Goal: Task Accomplishment & Management: Use online tool/utility

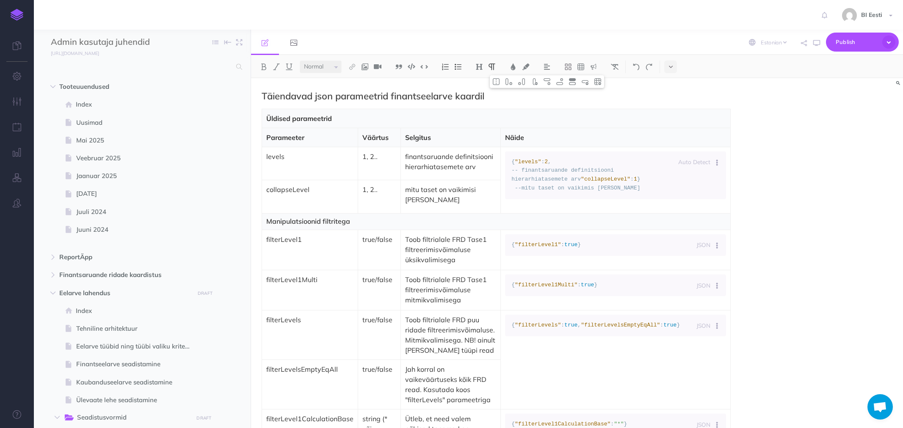
select select "et"
select select "null"
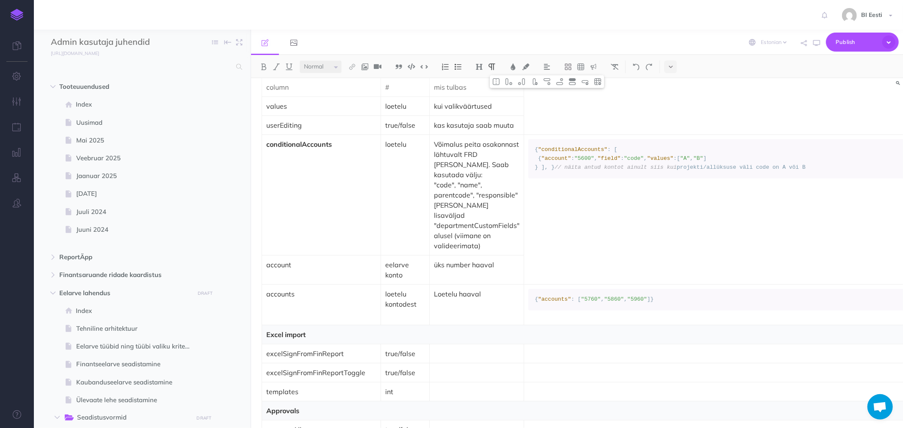
click at [491, 322] on td "Loetelu haaval" at bounding box center [477, 305] width 94 height 40
drag, startPoint x: 491, startPoint y: 322, endPoint x: 461, endPoint y: 316, distance: 31.0
click at [461, 316] on td "Loetelu haaval" at bounding box center [477, 305] width 94 height 40
click at [563, 81] on img at bounding box center [560, 81] width 8 height 7
click at [303, 340] on p at bounding box center [321, 335] width 110 height 10
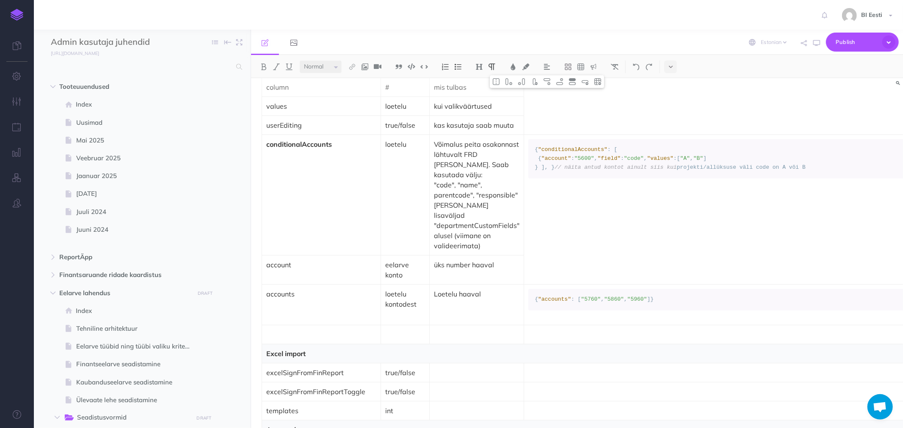
click at [268, 269] on p "account" at bounding box center [321, 265] width 110 height 10
click at [268, 270] on p "account" at bounding box center [321, 265] width 110 height 10
click at [264, 299] on td "accounts" at bounding box center [321, 305] width 119 height 40
click at [276, 337] on p at bounding box center [321, 335] width 110 height 10
click at [406, 335] on p at bounding box center [405, 335] width 40 height 10
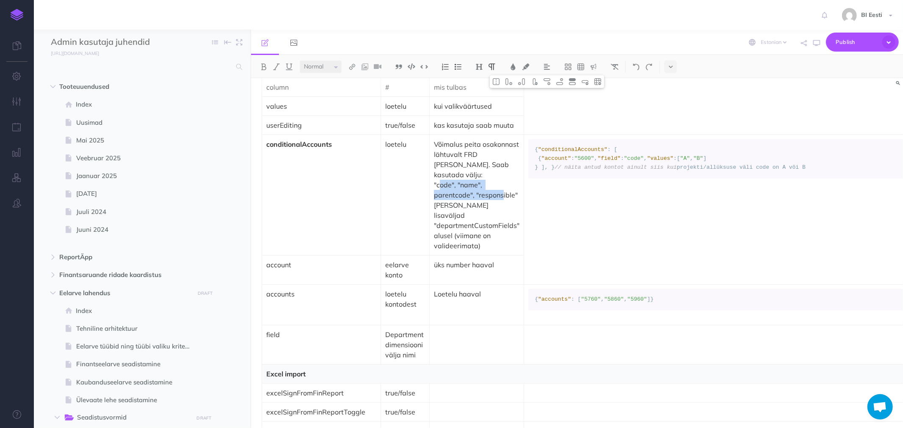
drag, startPoint x: 435, startPoint y: 199, endPoint x: 493, endPoint y: 207, distance: 58.5
click at [493, 207] on p ""code", "name", parentcode", "responsible" [PERSON_NAME] lisaväljad "department…" at bounding box center [477, 215] width 86 height 71
click at [475, 221] on p ""code", "name", parentcode", "responsible" [PERSON_NAME] lisaväljad "department…" at bounding box center [477, 215] width 86 height 71
drag, startPoint x: 433, startPoint y: 199, endPoint x: 481, endPoint y: 250, distance: 70.1
click at [481, 250] on p ""code", "name", parentcode", "responsible" [PERSON_NAME] lisaväljad "department…" at bounding box center [477, 215] width 86 height 71
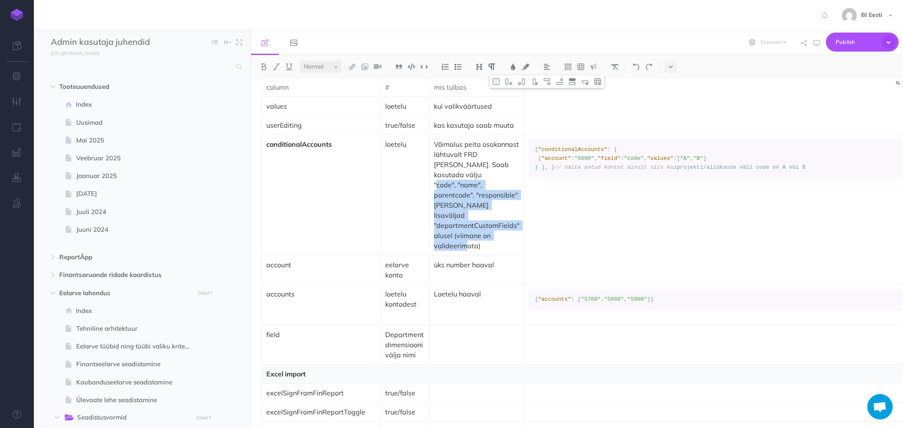
copy p ""code", "name", parentcode", "responsible" [PERSON_NAME] lisaväljad "department…"
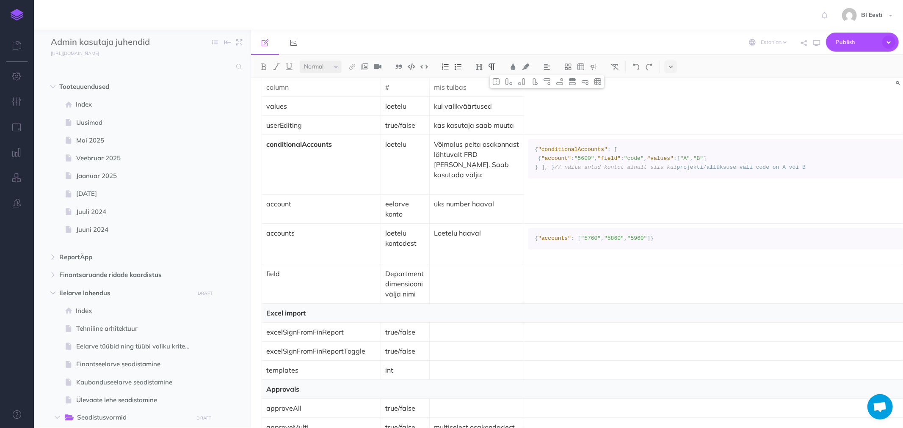
click at [435, 303] on td at bounding box center [477, 283] width 94 height 39
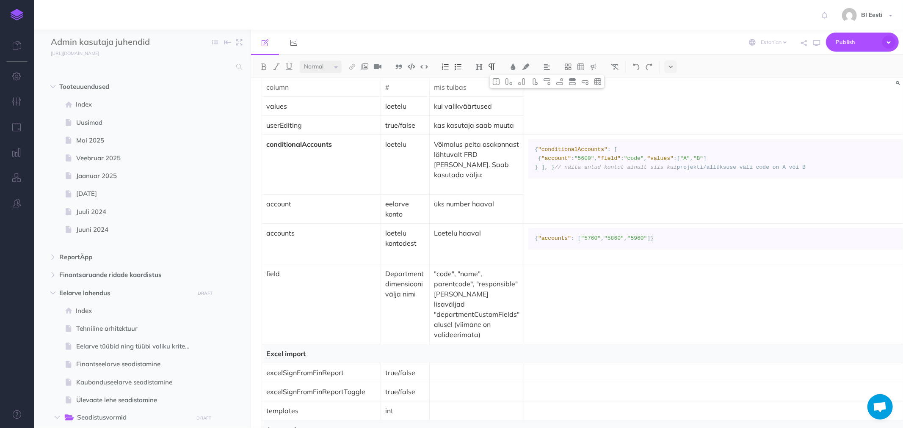
click at [469, 224] on td "üks number haaval" at bounding box center [477, 209] width 94 height 29
click at [560, 344] on td at bounding box center [776, 304] width 504 height 80
click at [562, 242] on span ""accounts"" at bounding box center [554, 238] width 33 height 6
click at [535, 242] on span "{" at bounding box center [536, 238] width 3 height 6
drag, startPoint x: 556, startPoint y: 267, endPoint x: 637, endPoint y: 268, distance: 81.3
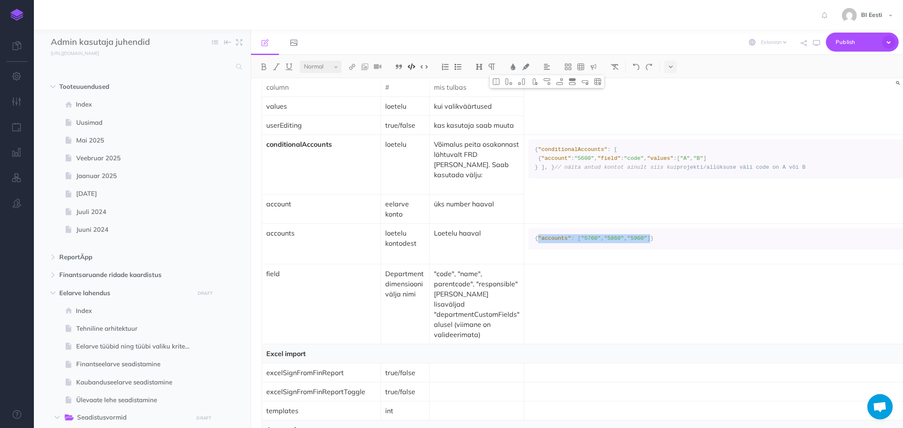
click at [637, 243] on code "{ "accounts" : [ "5760" , "5860" , "5960" ]}" at bounding box center [776, 238] width 482 height 9
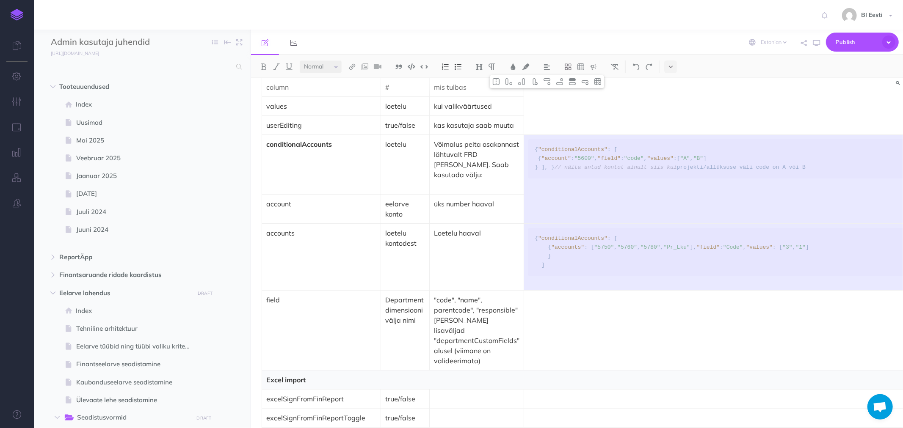
drag, startPoint x: 574, startPoint y: 243, endPoint x: 575, endPoint y: 264, distance: 20.3
click at [575, 264] on tbody "Finantsdimensioonid Parameeter Väärtus Selgitus Näide finDim 1, 2.. dimensiooni…" at bounding box center [645, 104] width 766 height 2120
click at [497, 79] on img at bounding box center [496, 81] width 8 height 7
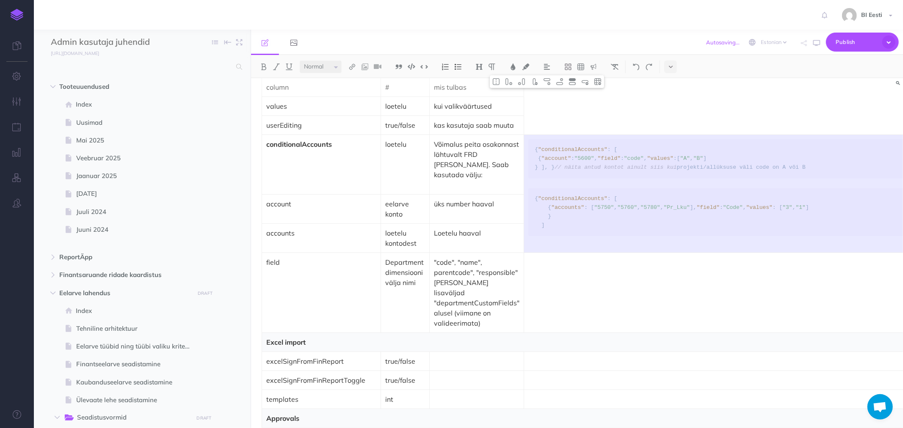
click at [547, 244] on td "Auto Detect Auto Detection Plain Text Apache Bash C++ C# CSS Diff Dockerfile HT…" at bounding box center [776, 194] width 504 height 118
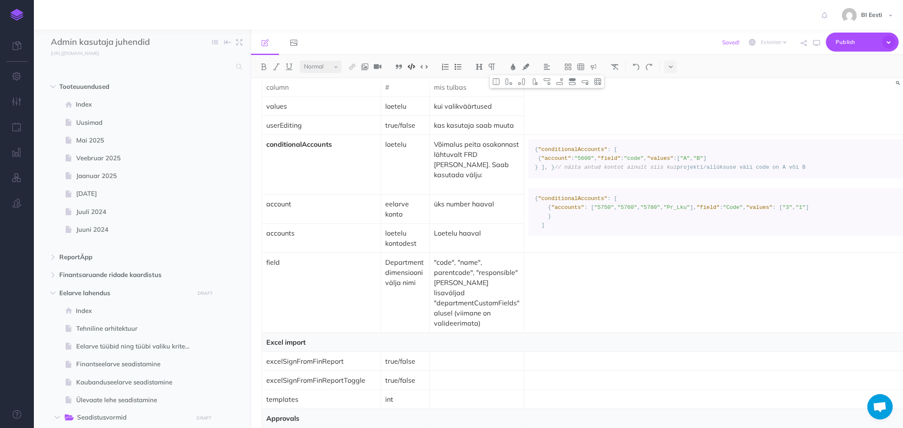
scroll to position [2626, 0]
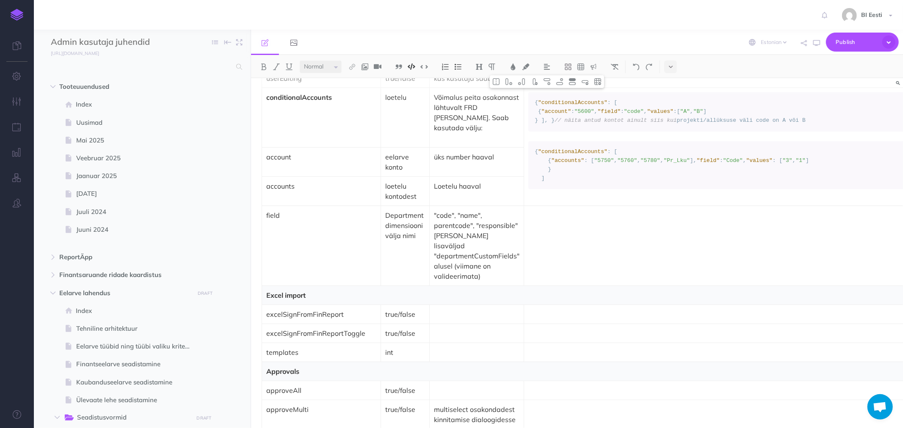
click at [572, 183] on code "{ "conditionalAccounts" : [ { "accounts" : [ "5750" , "5760" , "5780" , "Pr_Lku…" at bounding box center [776, 165] width 482 height 35
click at [582, 183] on code "{ "conditionalAccounts" : [ { "accounts" : [ "5750" , "5760" , "5780" , "Pr_Lku…" at bounding box center [776, 165] width 482 height 35
click at [593, 183] on code "{ "conditionalAccounts" : [ { "accounts" : [ "5750" , "5760" , "5780" , "Pr_Lku…" at bounding box center [776, 165] width 482 height 35
click at [543, 183] on code "{ "conditionalAccounts" : [ { "accounts" : [ "5750" , "5760" , "5780" , "Pr_Lku…" at bounding box center [776, 165] width 482 height 35
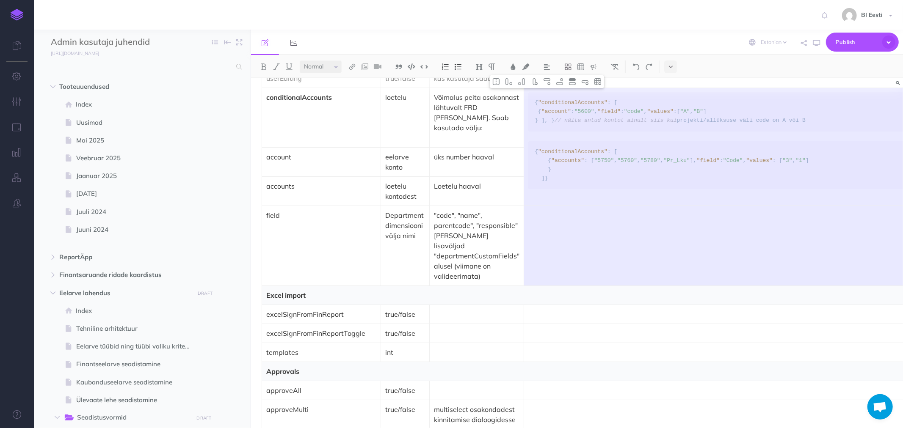
drag, startPoint x: 578, startPoint y: 328, endPoint x: 582, endPoint y: 348, distance: 20.3
click at [582, 348] on tbody "Finantsdimensioonid Parameeter Väärtus Selgitus Näide finDim 1, 2.. dimensiooni…" at bounding box center [645, 38] width 766 height 2083
click at [497, 82] on img at bounding box center [496, 81] width 8 height 7
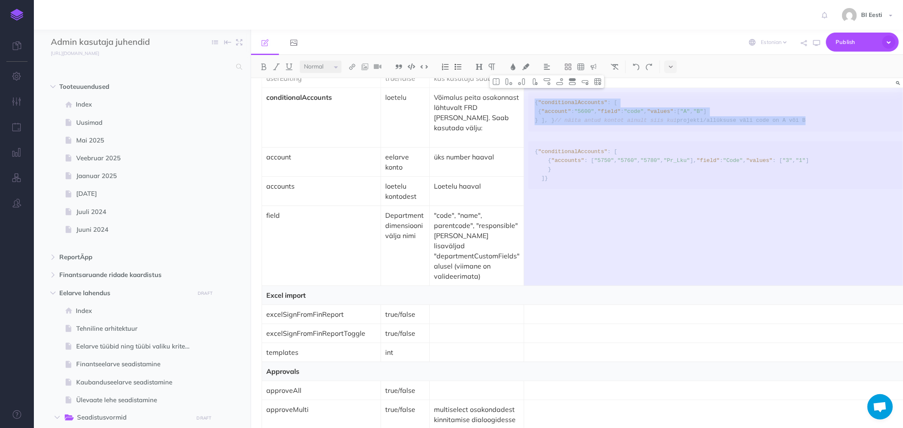
click at [453, 281] on p ""code", "name", parentcode", "responsible" [PERSON_NAME] lisaväljad "department…" at bounding box center [477, 245] width 86 height 71
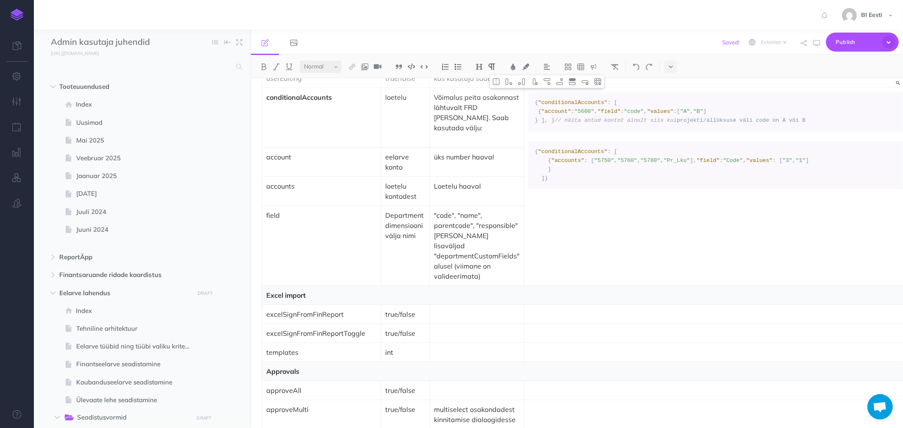
click at [468, 286] on td ""code", "name", parentcode", "responsible" [PERSON_NAME] lisaväljad "department…" at bounding box center [477, 246] width 94 height 80
click at [461, 286] on td ""code", "name", parentcode", "responsible" [PERSON_NAME] lisaväljad "department…" at bounding box center [477, 246] width 94 height 80
click at [491, 286] on td ""code", "name", parentcode", "responsible" [PERSON_NAME] lisaväljad "department…" at bounding box center [477, 246] width 94 height 80
click at [563, 83] on img at bounding box center [560, 81] width 8 height 7
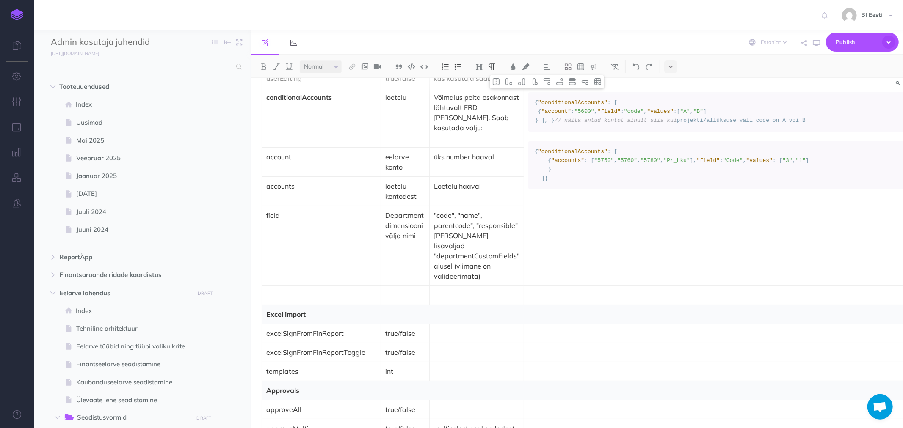
click at [320, 301] on p at bounding box center [321, 295] width 110 height 10
click at [408, 301] on p at bounding box center [405, 295] width 40 height 10
click at [479, 301] on p at bounding box center [477, 295] width 86 height 10
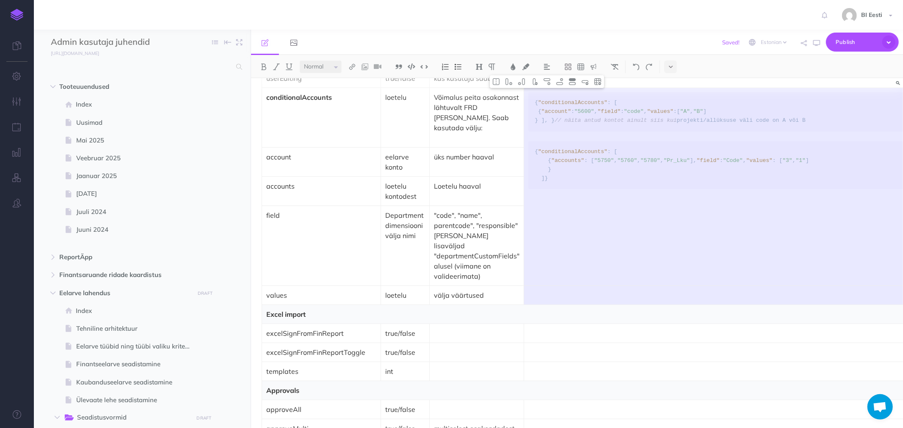
drag, startPoint x: 630, startPoint y: 331, endPoint x: 632, endPoint y: 340, distance: 10.1
click at [632, 340] on tbody "Finantsdimensioonid Parameeter Väärtus Selgitus Näide finDim 1, 2.. dimensiooni…" at bounding box center [645, 48] width 766 height 2102
click at [500, 82] on img at bounding box center [496, 81] width 8 height 7
click at [482, 191] on p "Loetelu haaval" at bounding box center [477, 186] width 86 height 10
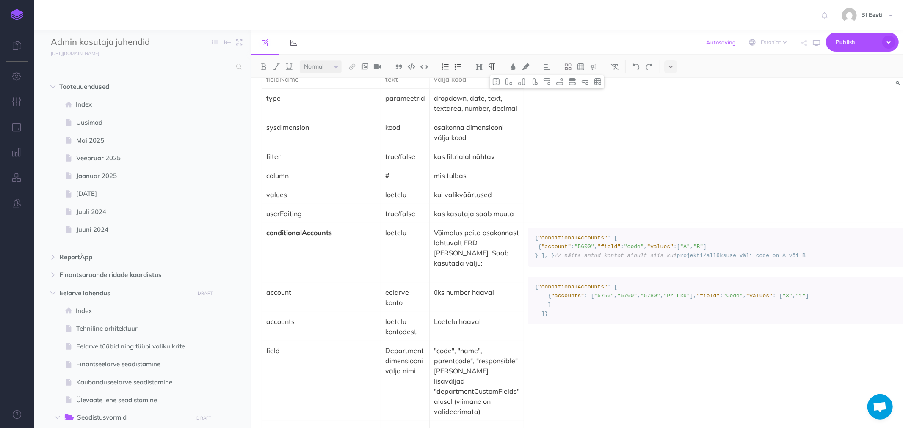
scroll to position [2485, 0]
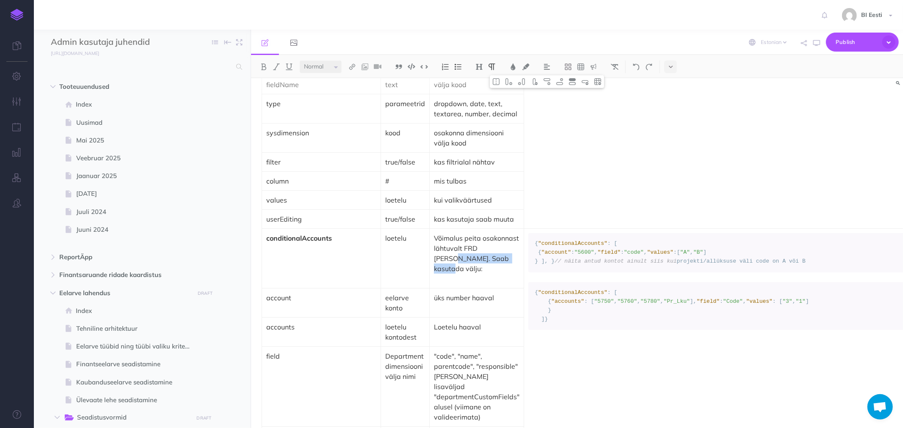
drag, startPoint x: 447, startPoint y: 284, endPoint x: 513, endPoint y: 285, distance: 66.9
click at [513, 274] on p "Võimalus peita osakonnast lähtuvalt FRD [PERSON_NAME]. Saab kasutada välju:" at bounding box center [477, 253] width 86 height 41
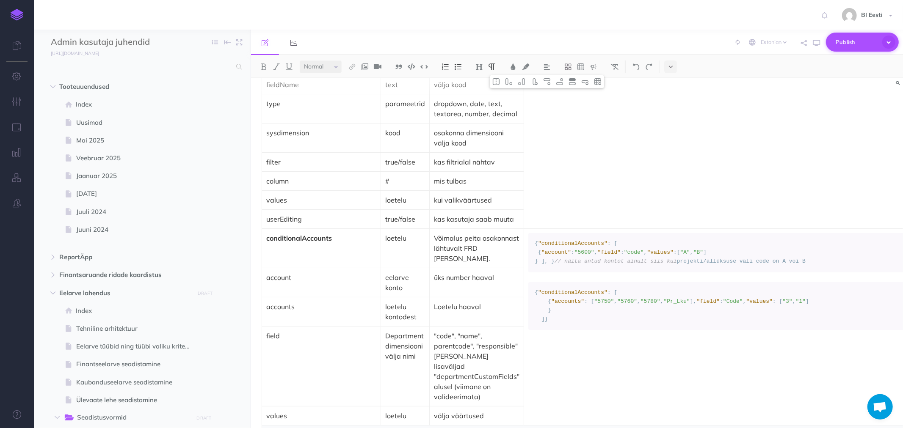
click at [850, 41] on span "Publish" at bounding box center [857, 42] width 42 height 13
drag, startPoint x: 825, startPoint y: 106, endPoint x: 456, endPoint y: 320, distance: 427.1
click at [475, 319] on div "English [DEMOGRAPHIC_DATA] Publish This page Publish the currently selected pag…" at bounding box center [577, 229] width 652 height 399
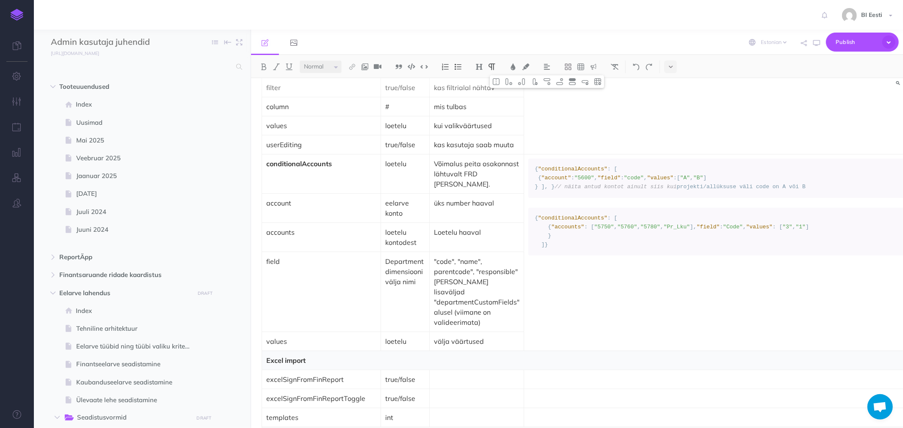
scroll to position [2673, 0]
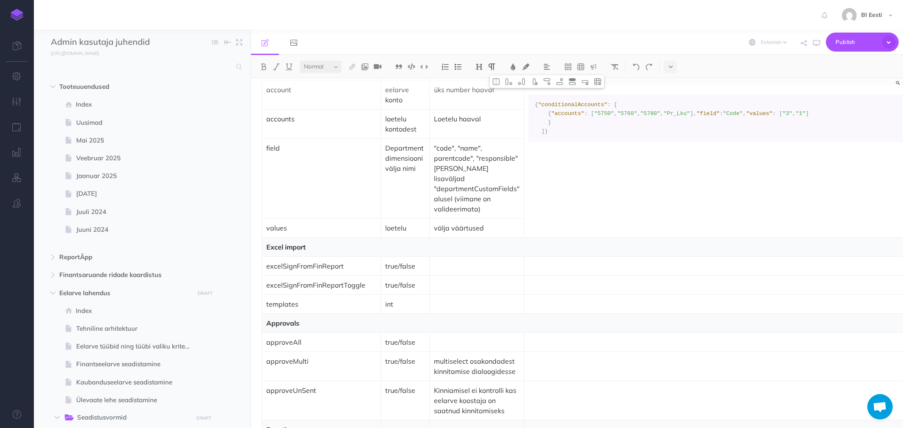
click at [265, 238] on td "values" at bounding box center [321, 228] width 119 height 19
click at [272, 153] on p "field" at bounding box center [321, 148] width 110 height 10
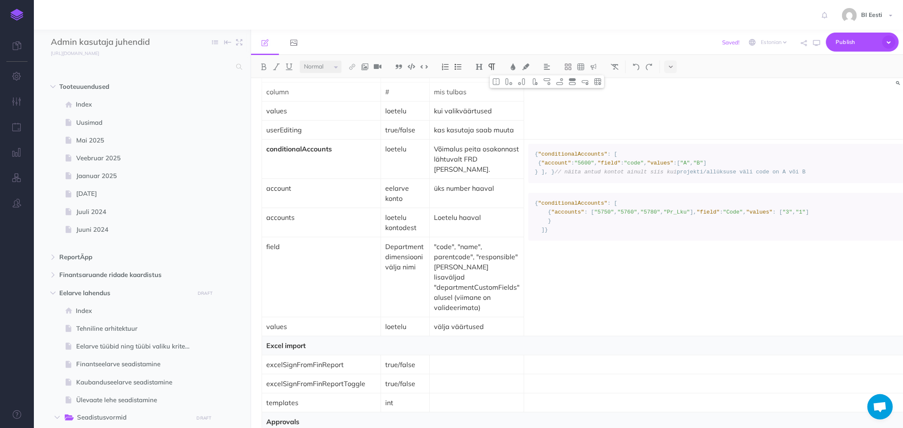
scroll to position [2579, 0]
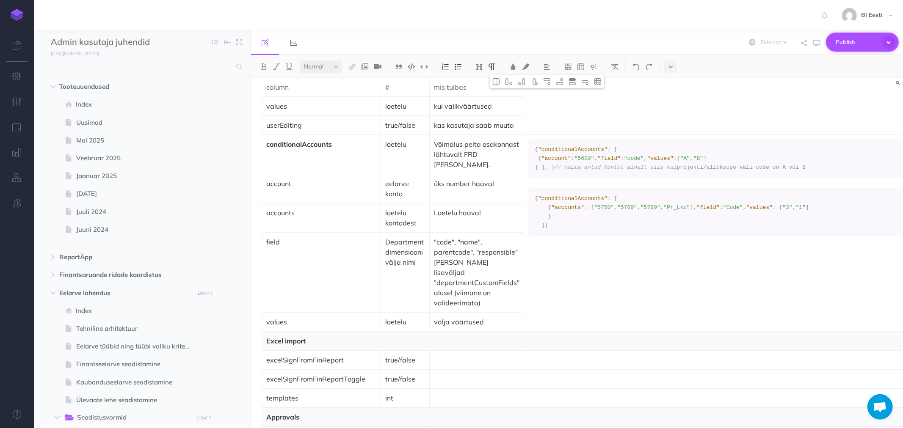
click at [861, 44] on span "Publish" at bounding box center [857, 42] width 42 height 13
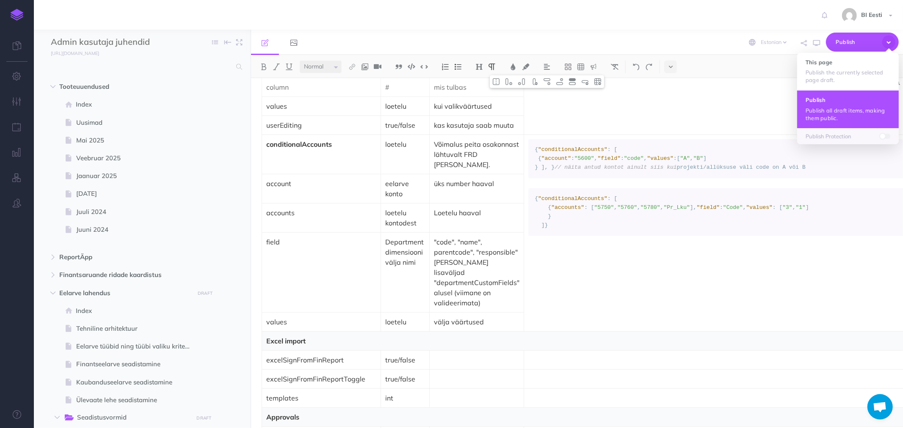
click at [829, 100] on h4 "Publish" at bounding box center [847, 100] width 85 height 6
